Goal: Information Seeking & Learning: Learn about a topic

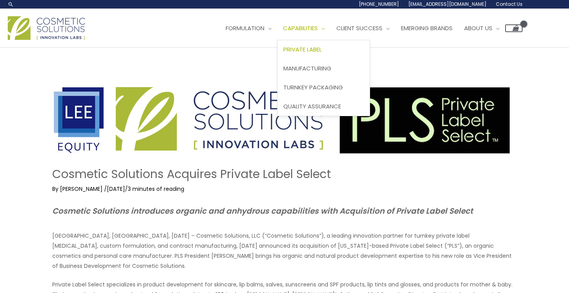
click at [284, 53] on span "Private Label" at bounding box center [303, 49] width 38 height 8
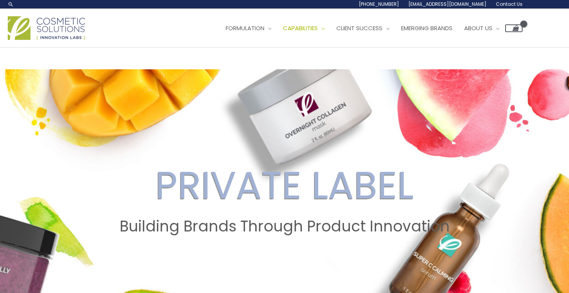
scroll to position [0, 0]
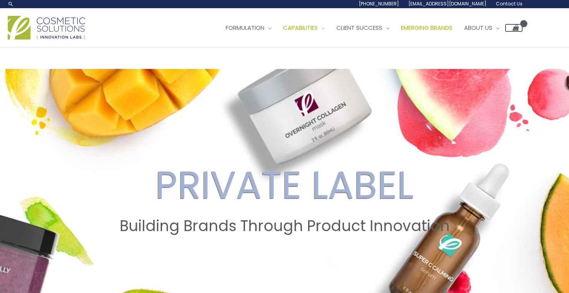
click at [396, 40] on link "Emerging Brands" at bounding box center [427, 27] width 63 height 23
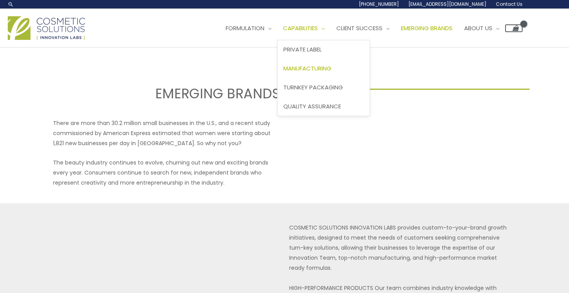
click at [278, 78] on link "Manufacturing" at bounding box center [324, 68] width 92 height 19
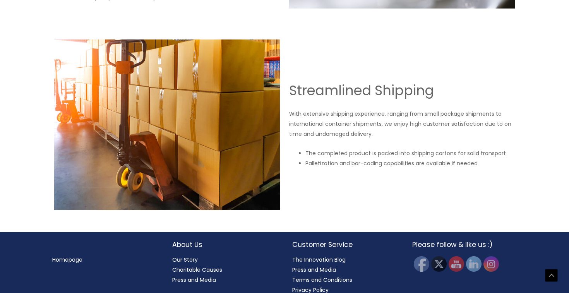
scroll to position [1541, 0]
